Goal: Information Seeking & Learning: Learn about a topic

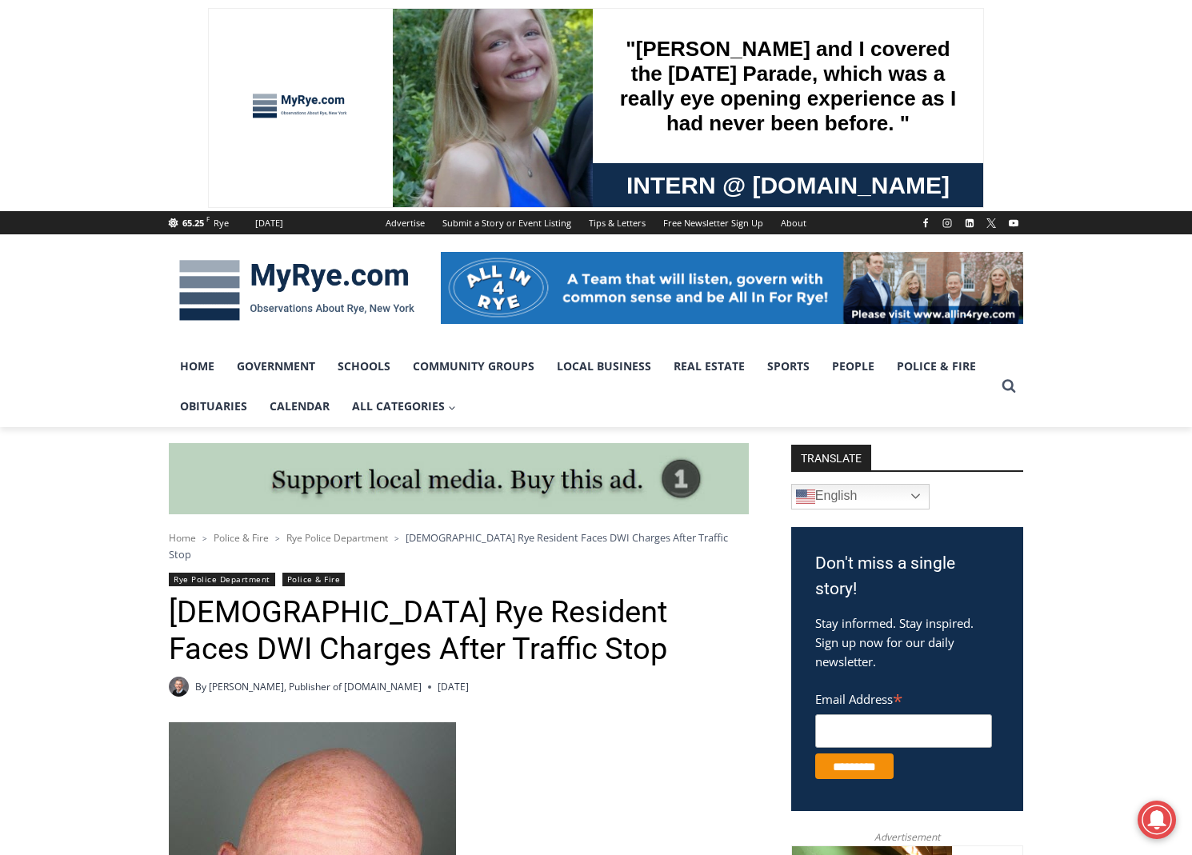
drag, startPoint x: 638, startPoint y: 767, endPoint x: 614, endPoint y: 771, distance: 24.3
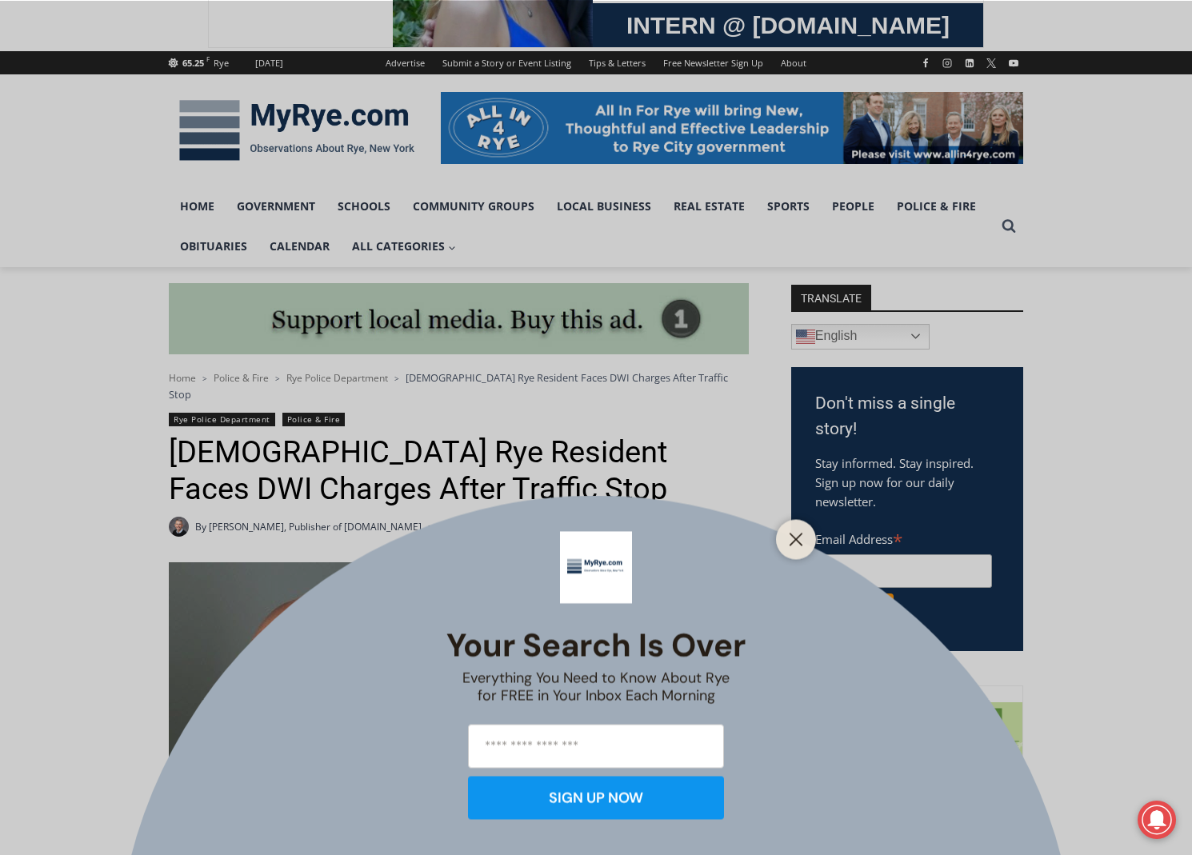
scroll to position [480, 0]
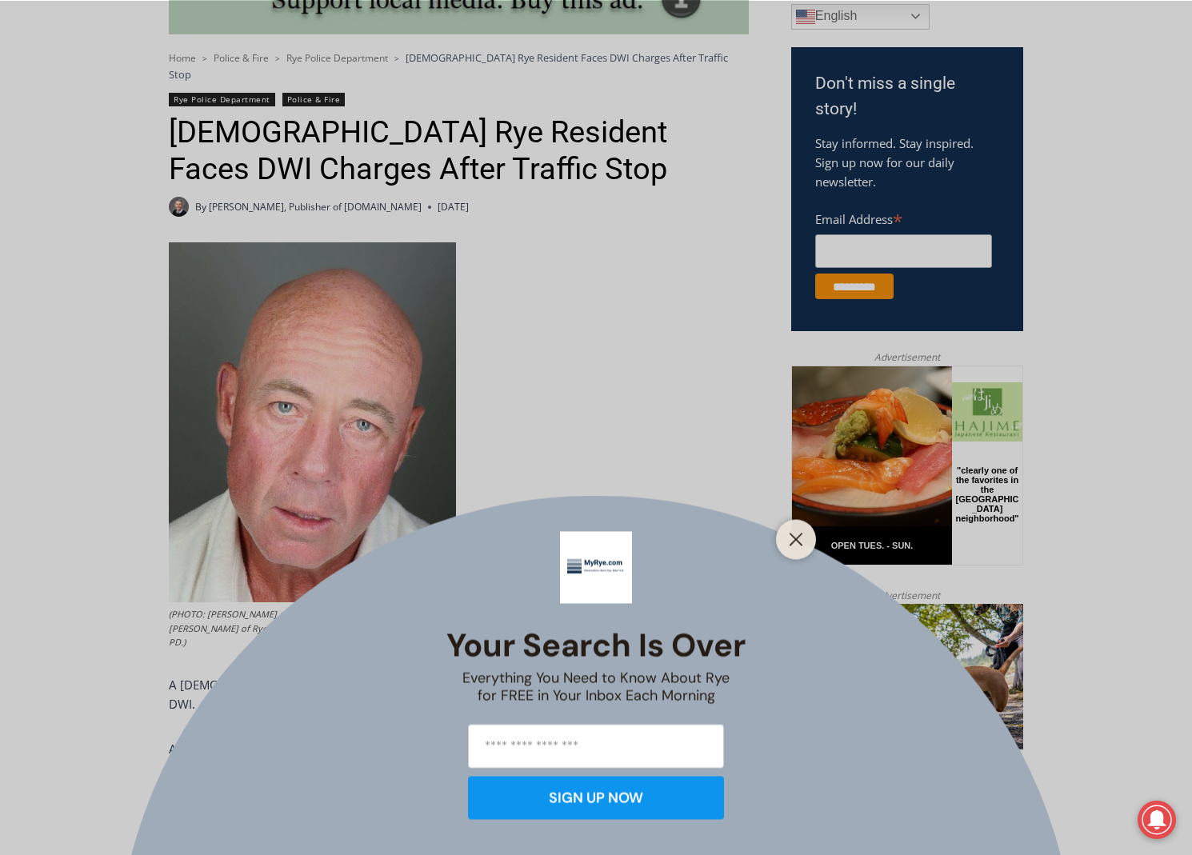
drag, startPoint x: 785, startPoint y: 539, endPoint x: 765, endPoint y: 536, distance: 20.3
click at [785, 538] on button "Close" at bounding box center [796, 539] width 22 height 22
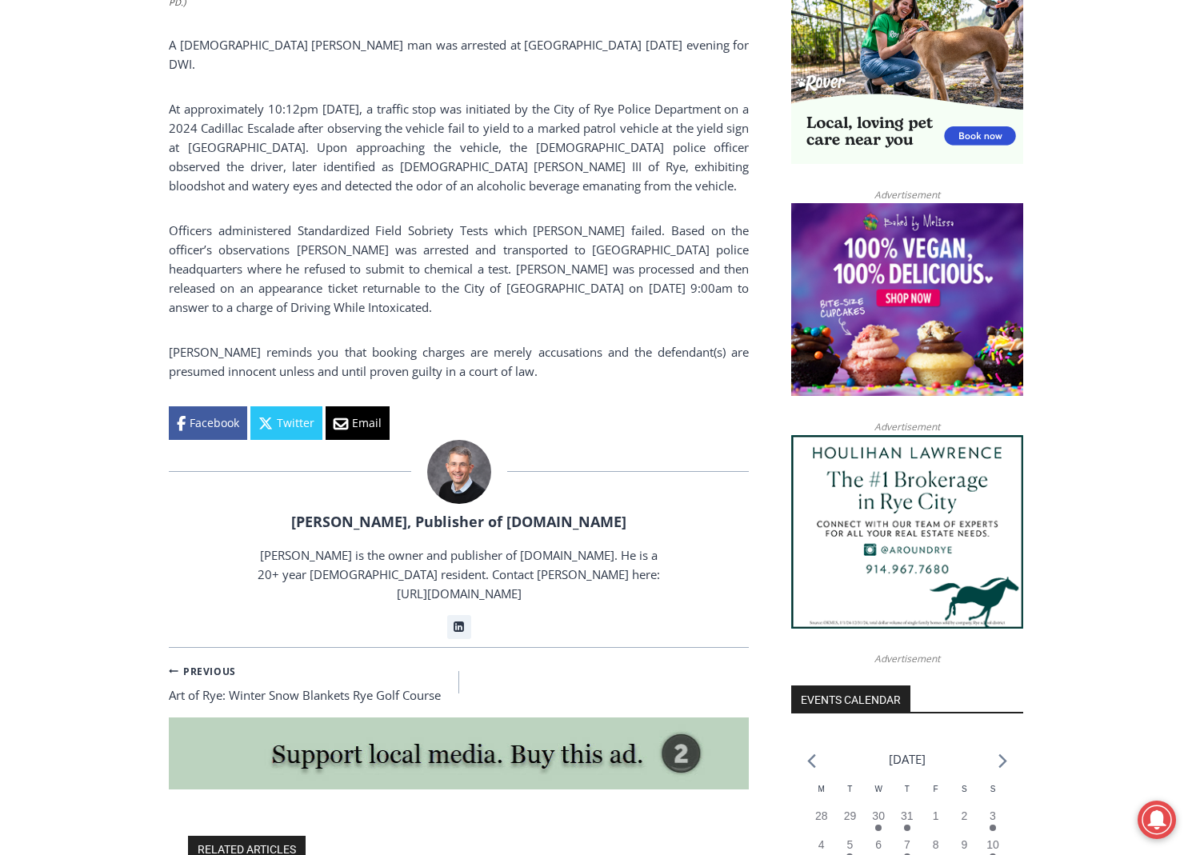
scroll to position [1440, 0]
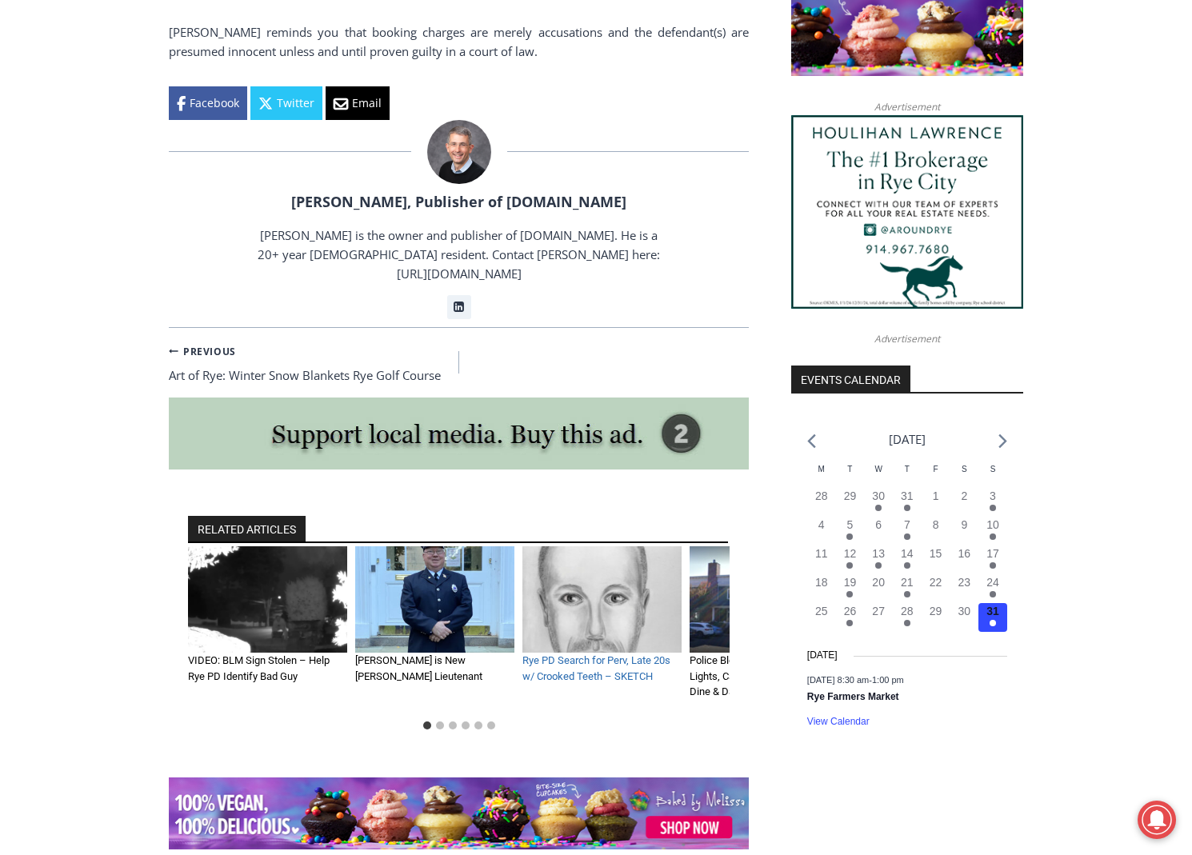
click at [609, 654] on link "Rye PD Search for Perv, Late 20s w/ Crooked Teeth – SKETCH" at bounding box center [596, 668] width 148 height 28
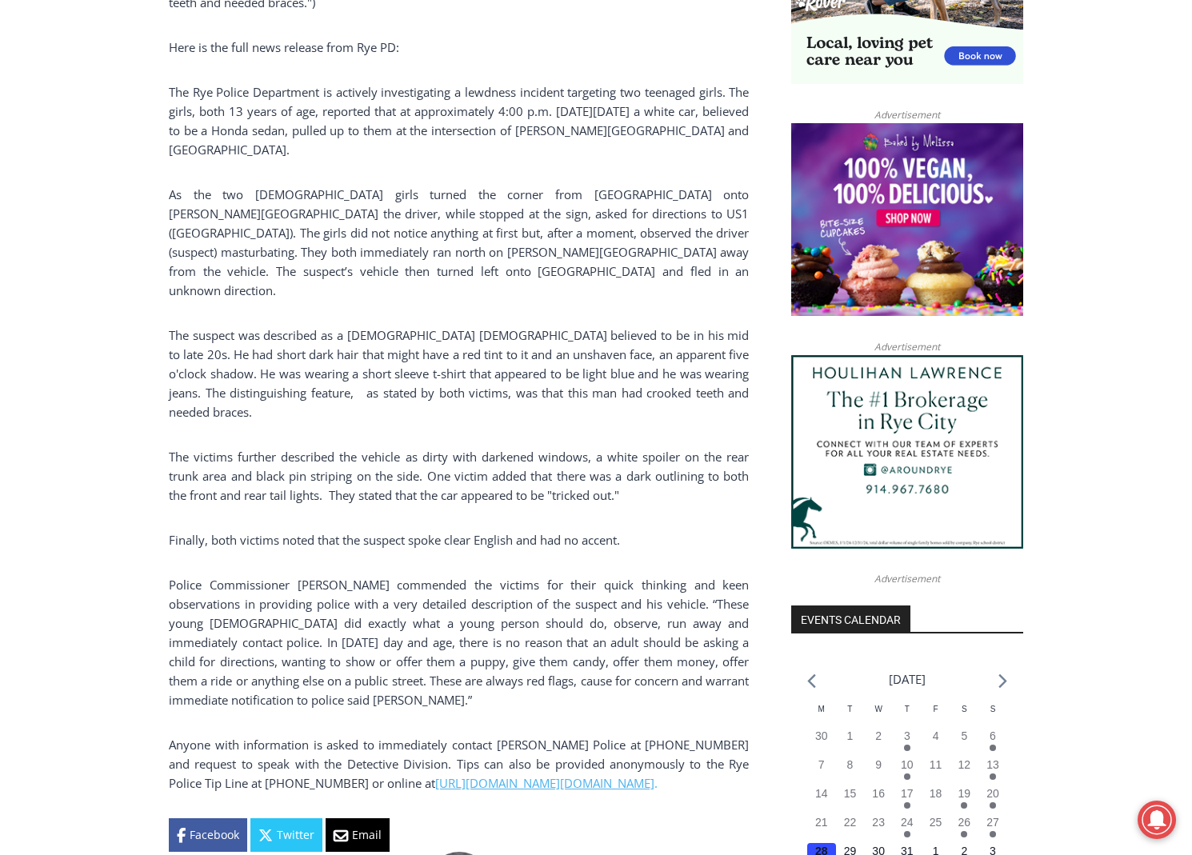
scroll to position [1280, 0]
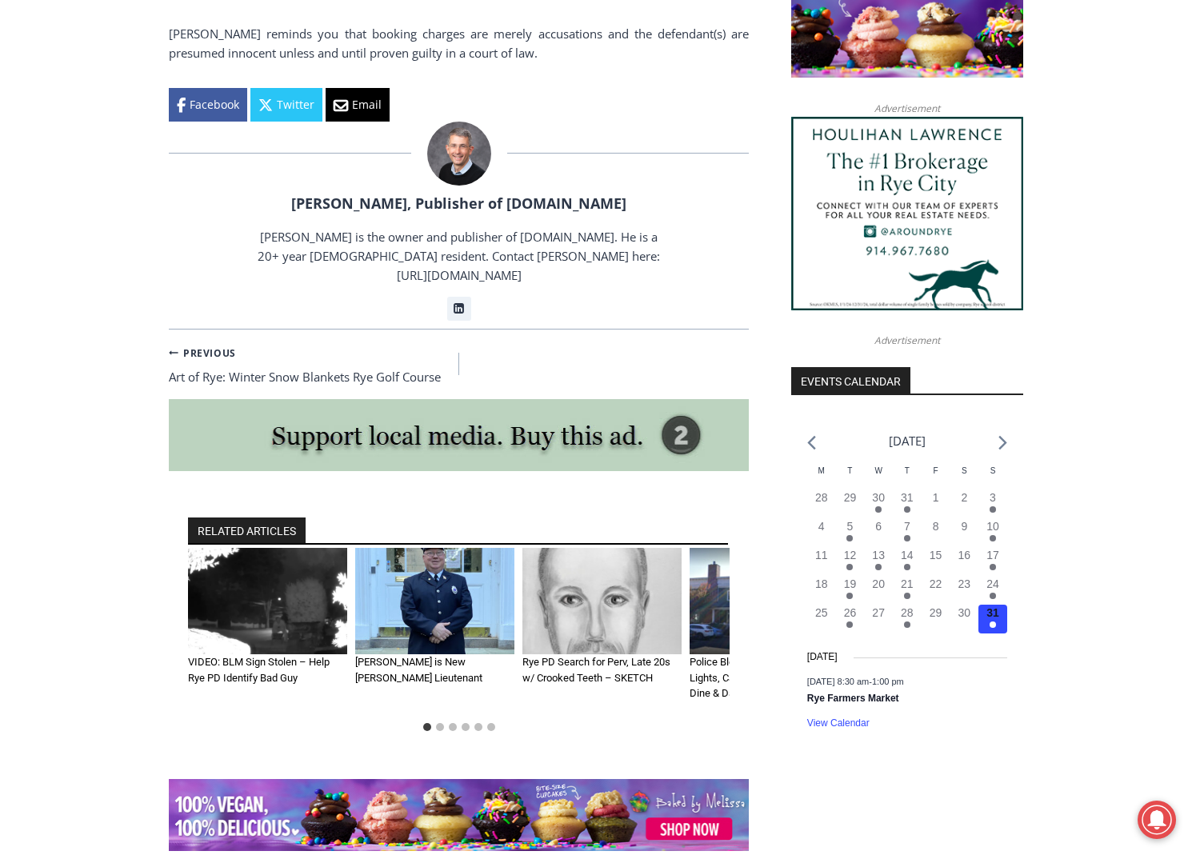
drag, startPoint x: 282, startPoint y: 547, endPoint x: 262, endPoint y: 560, distance: 23.7
click at [282, 548] on img "1 of 6" at bounding box center [267, 601] width 159 height 106
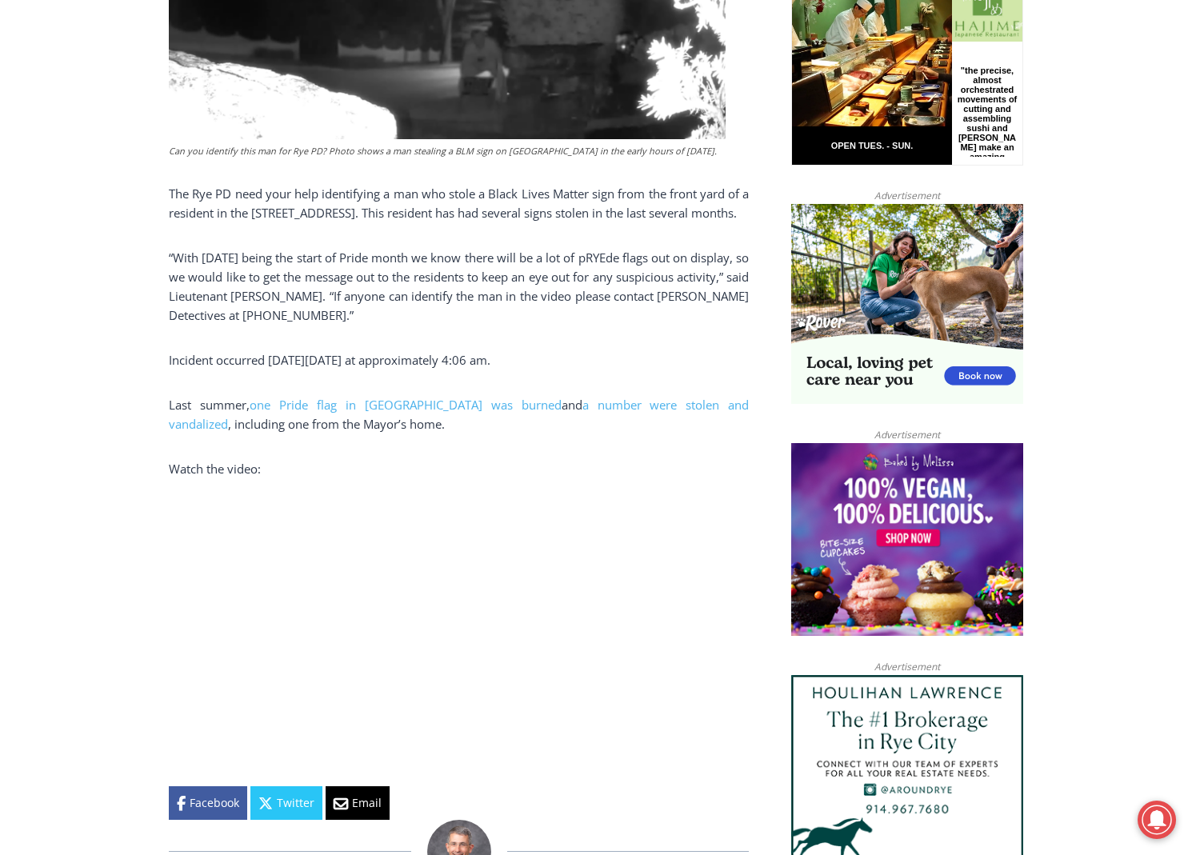
scroll to position [960, 0]
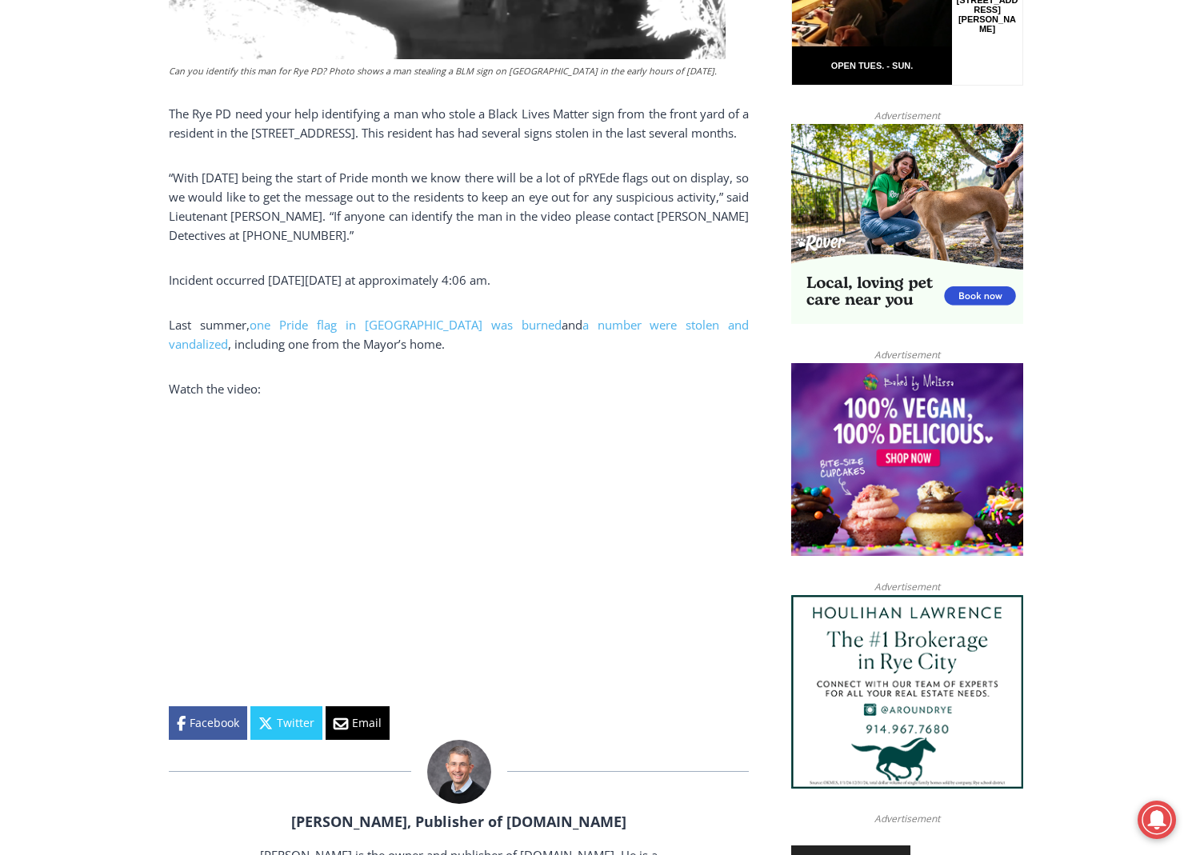
drag, startPoint x: 622, startPoint y: 493, endPoint x: 698, endPoint y: 423, distance: 102.5
click at [694, 398] on p "Watch the video:" at bounding box center [459, 388] width 580 height 19
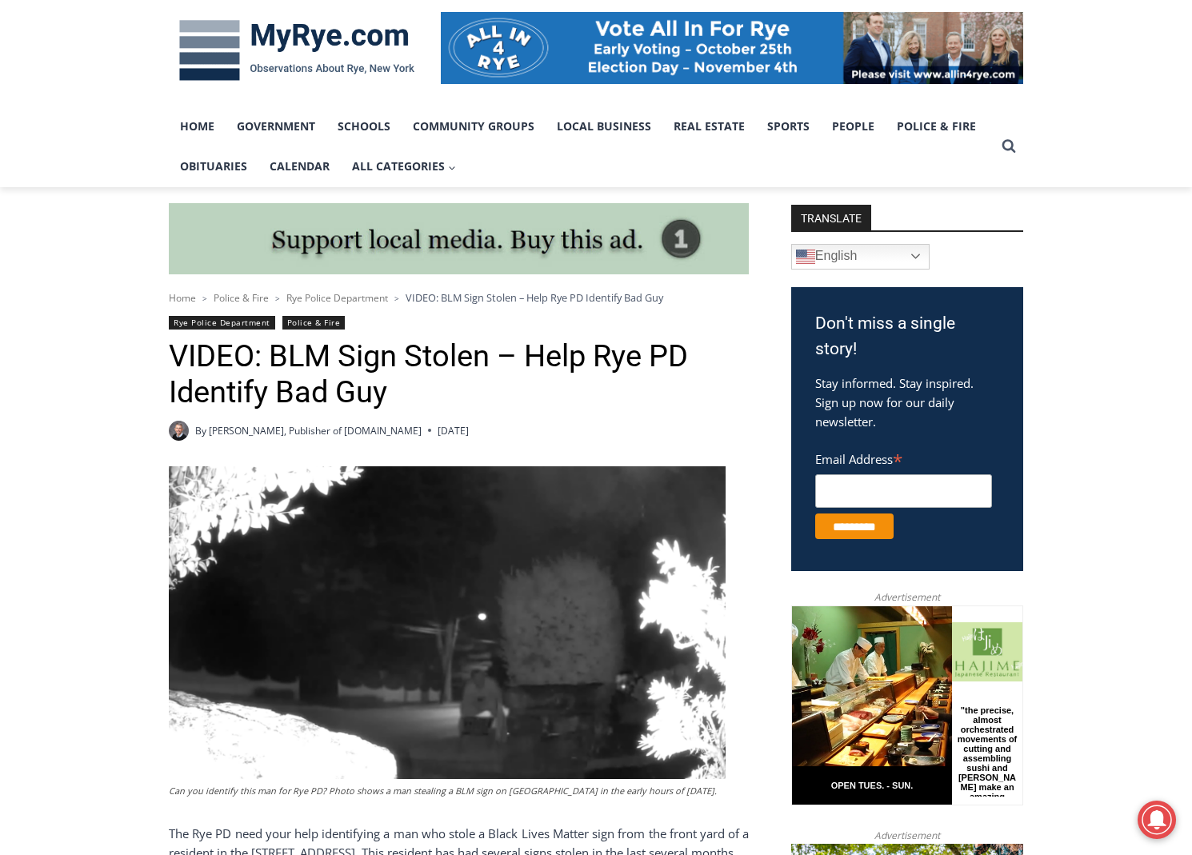
scroll to position [160, 0]
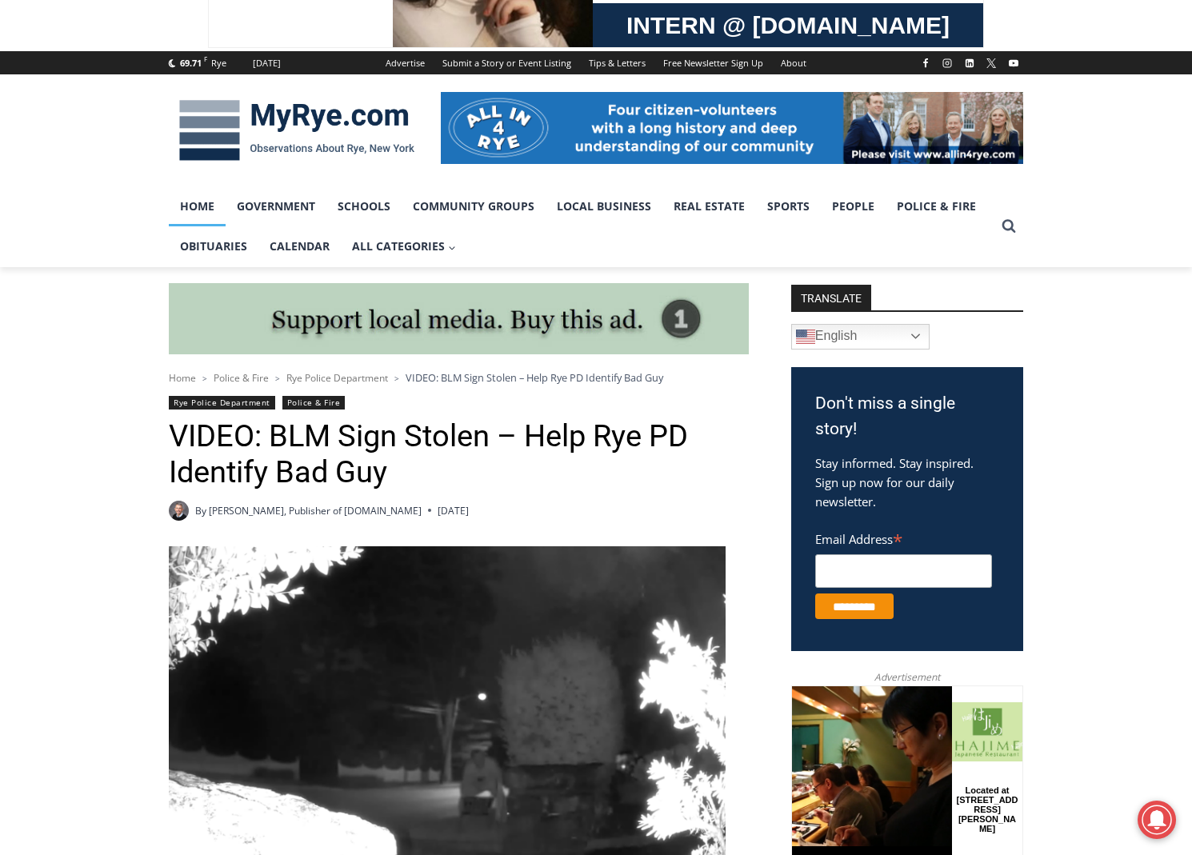
click at [206, 203] on link "Home" at bounding box center [197, 206] width 57 height 40
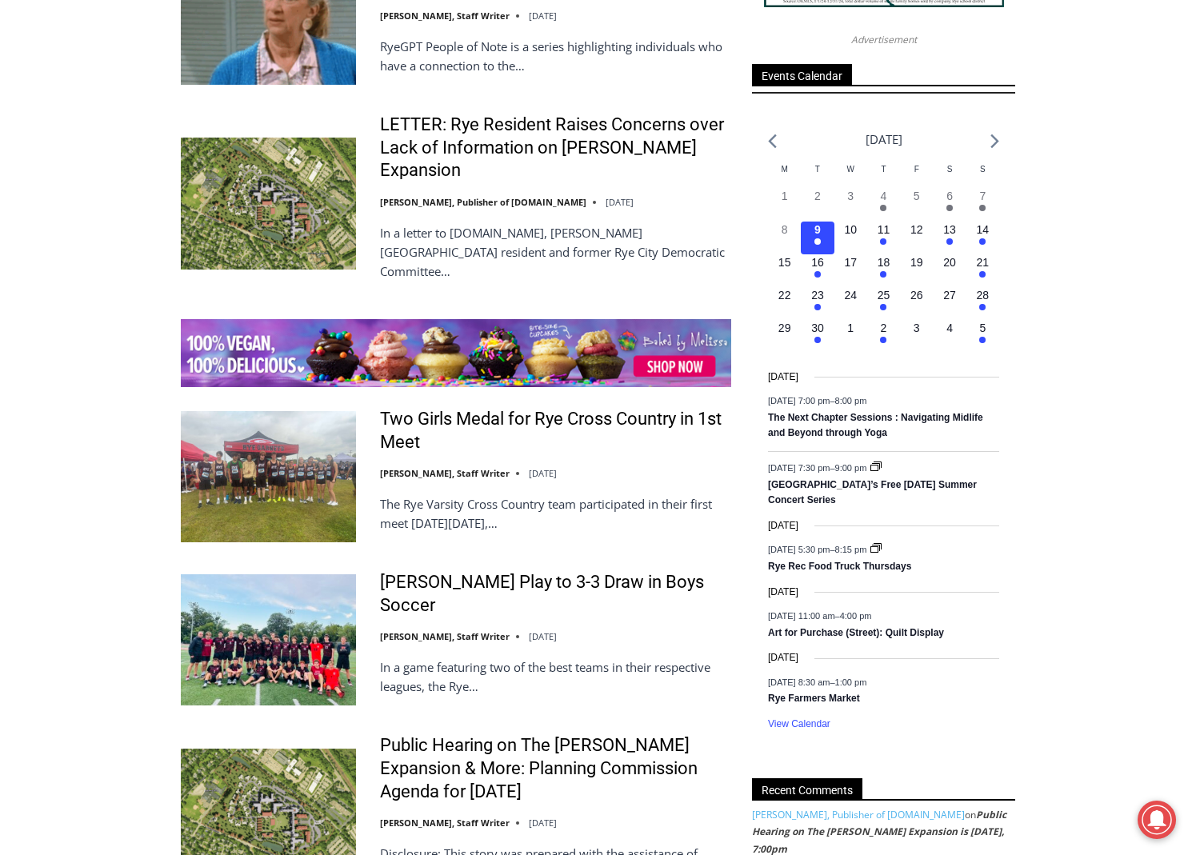
scroll to position [2400, 0]
